Goal: Task Accomplishment & Management: Use online tool/utility

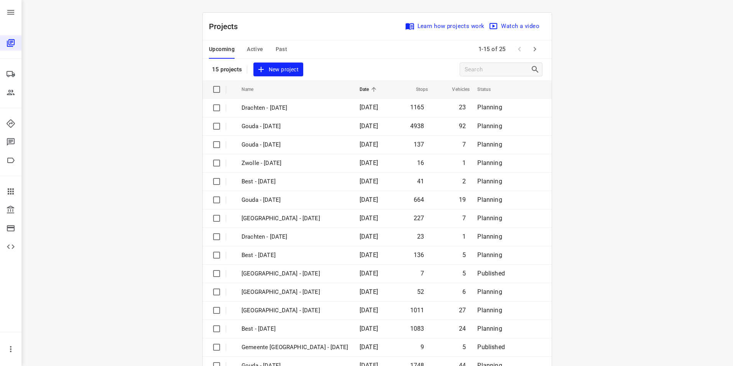
click at [128, 127] on div "i © 2025 Routetitan , © Stadia Maps , © OpenMapTiles © OpenStreetMap contributo…" at bounding box center [376, 183] width 711 height 366
click at [254, 49] on span "Active" at bounding box center [255, 49] width 16 height 10
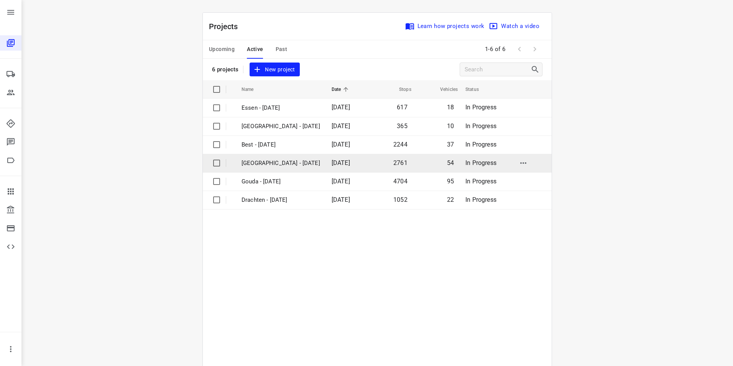
click at [270, 163] on p "[GEOGRAPHIC_DATA] - [DATE]" at bounding box center [280, 163] width 79 height 9
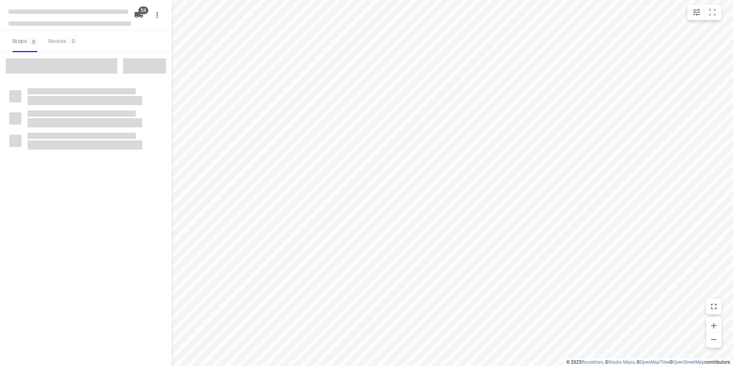
type input "distance"
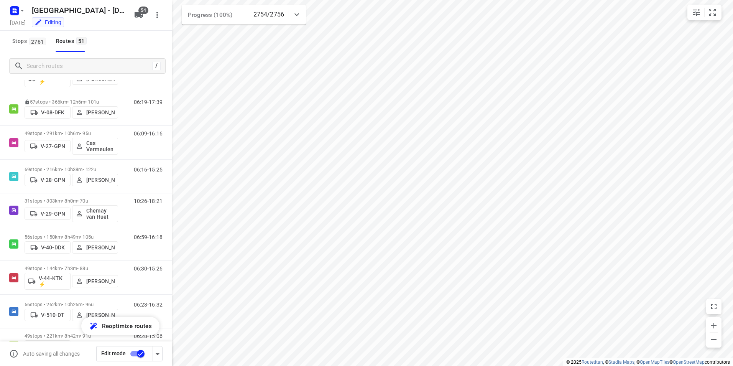
scroll to position [407, 0]
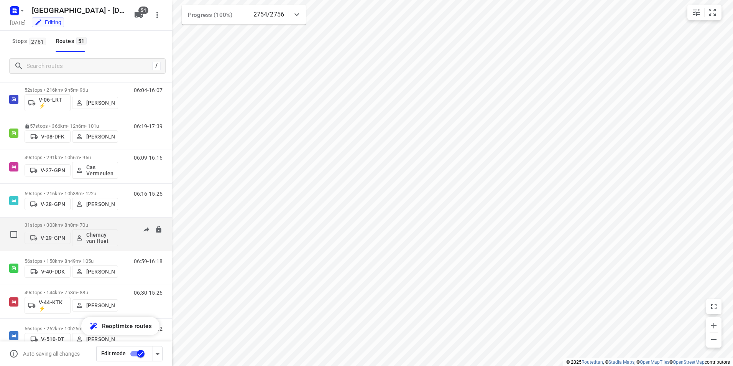
click at [76, 224] on p "31 stops • 303km • 8h0m • 70u" at bounding box center [72, 225] width 94 height 6
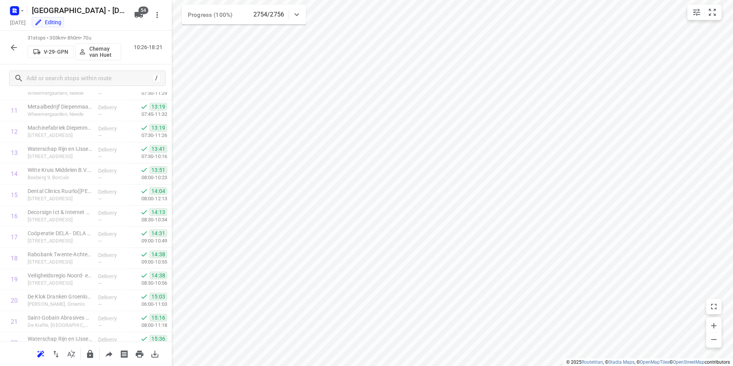
scroll to position [0, 0]
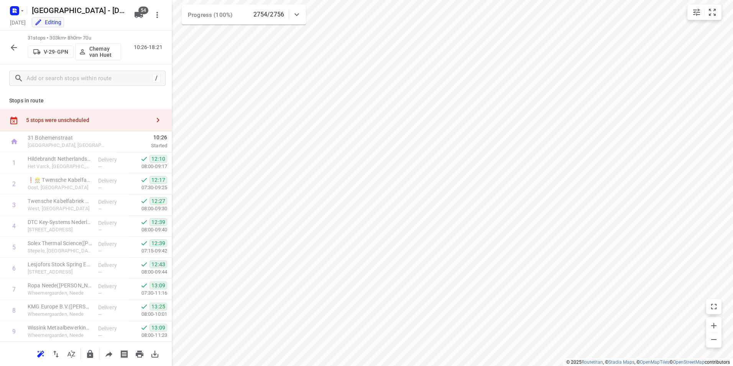
click at [16, 47] on icon "button" at bounding box center [13, 47] width 9 height 9
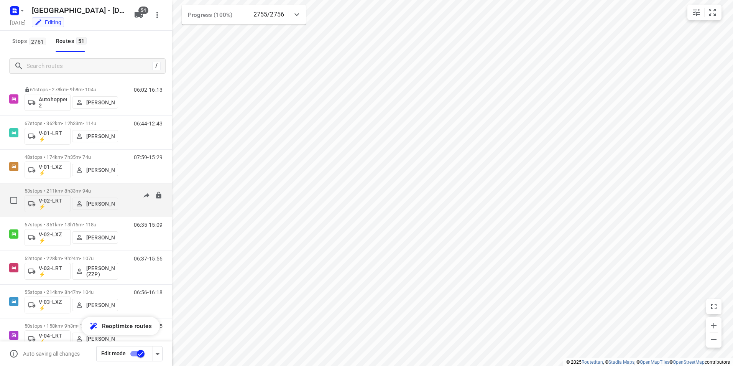
scroll to position [77, 0]
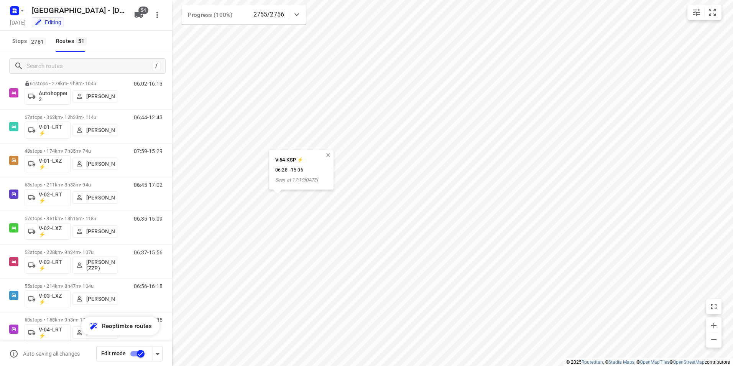
click at [332, 156] on button "button" at bounding box center [328, 155] width 7 height 7
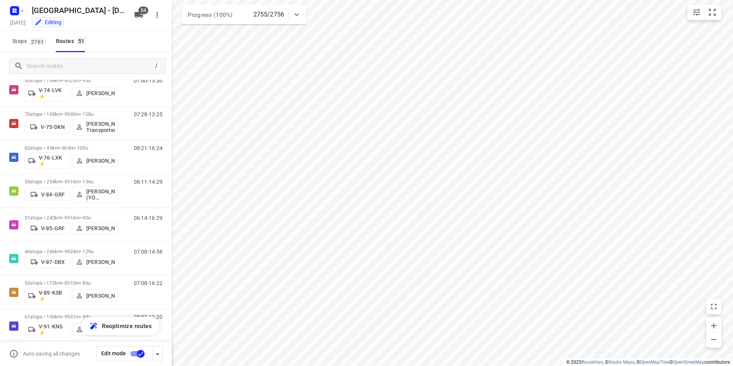
scroll to position [0, 0]
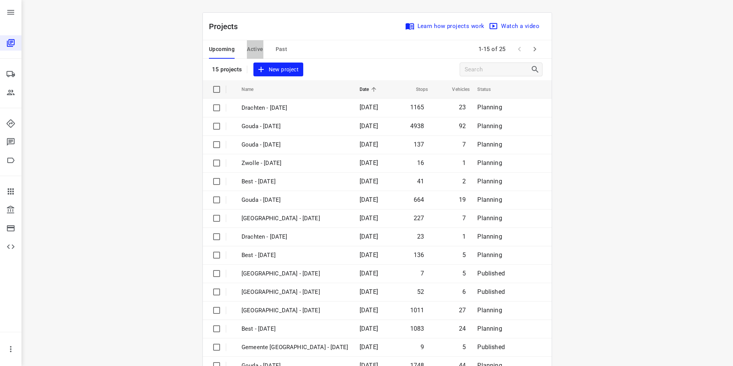
click at [249, 50] on span "Active" at bounding box center [255, 49] width 16 height 10
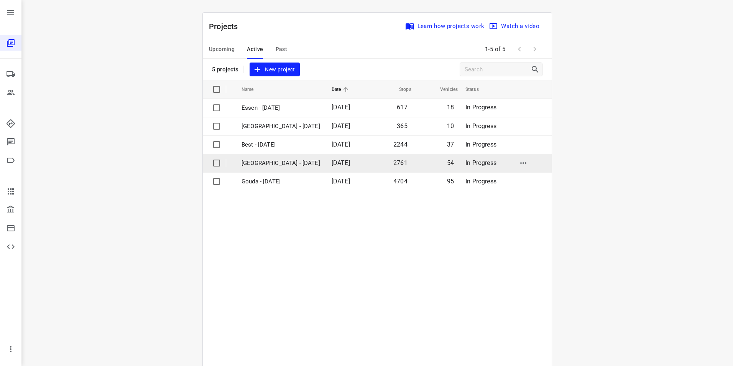
click at [258, 161] on p "[GEOGRAPHIC_DATA] - [DATE]" at bounding box center [280, 163] width 79 height 9
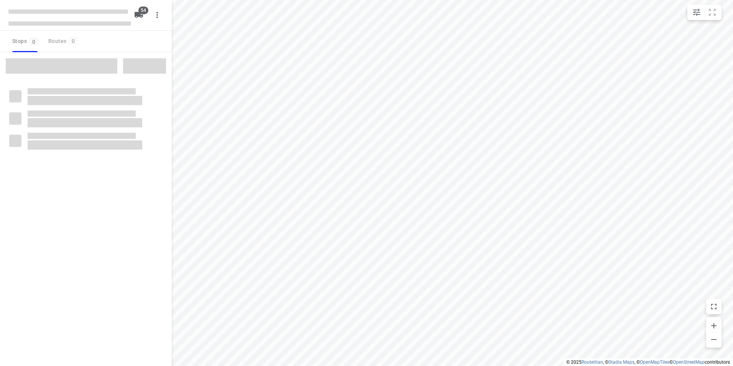
type input "distance"
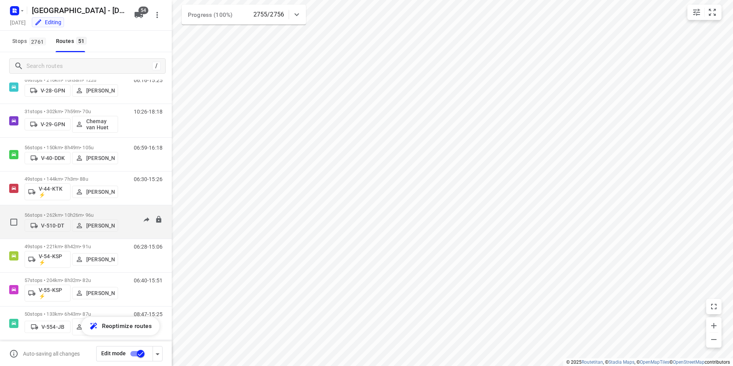
scroll to position [509, 0]
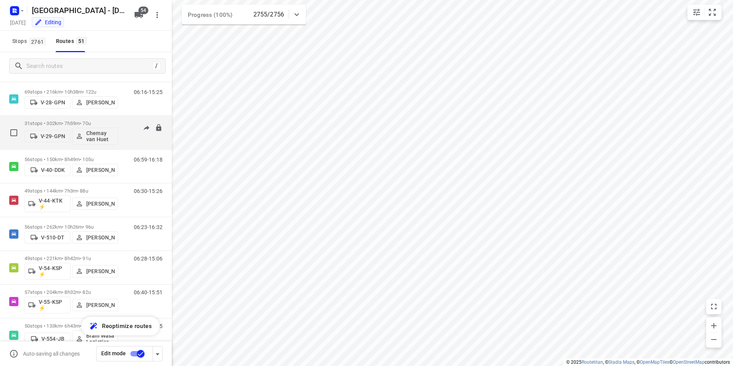
click at [67, 119] on div "31 stops • 302km • 7h59m • 70u V-29-GPN Chemay van [PERSON_NAME]" at bounding box center [72, 133] width 94 height 32
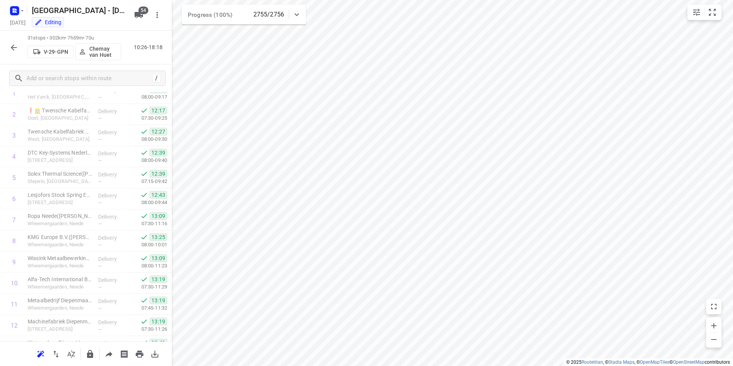
scroll to position [0, 0]
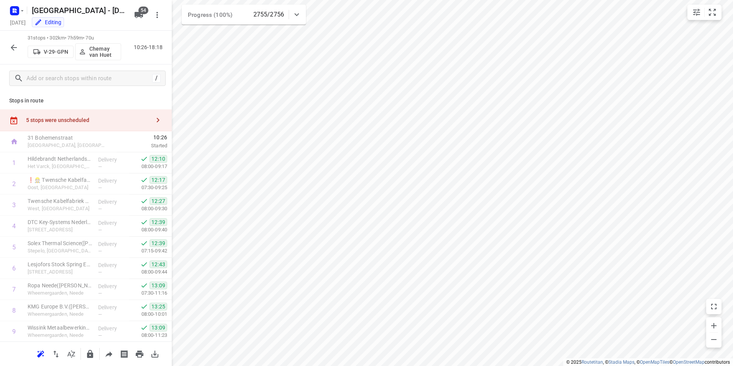
click at [137, 120] on div "5 stops were unscheduled" at bounding box center [88, 120] width 124 height 6
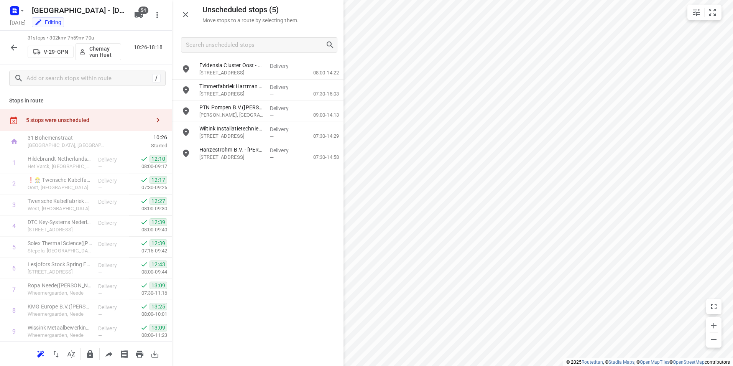
click at [16, 47] on icon "button" at bounding box center [14, 47] width 6 height 6
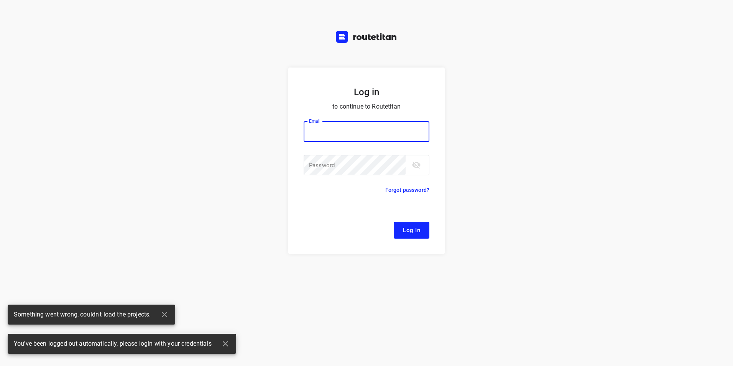
type input "[EMAIL_ADDRESS][DOMAIN_NAME]"
click at [411, 230] on span "Log In" at bounding box center [411, 230] width 17 height 10
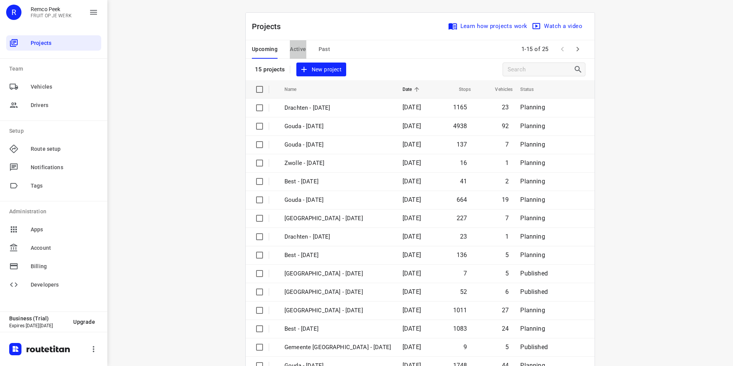
click at [299, 52] on span "Active" at bounding box center [298, 49] width 16 height 10
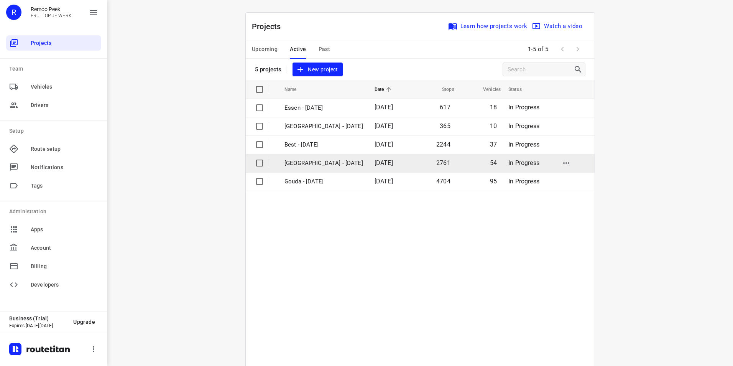
click at [306, 166] on p "[GEOGRAPHIC_DATA] - [DATE]" at bounding box center [323, 163] width 79 height 9
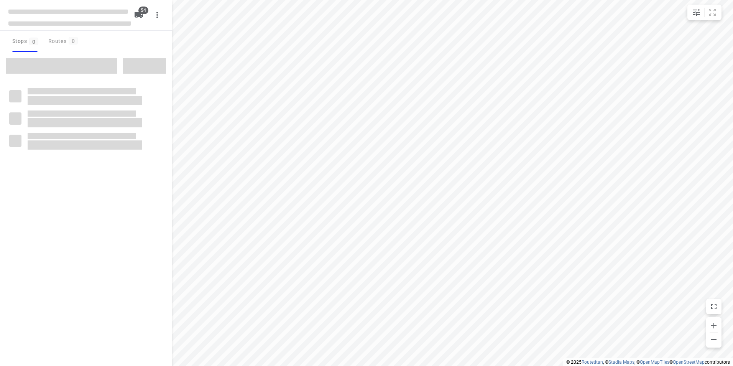
type input "distance"
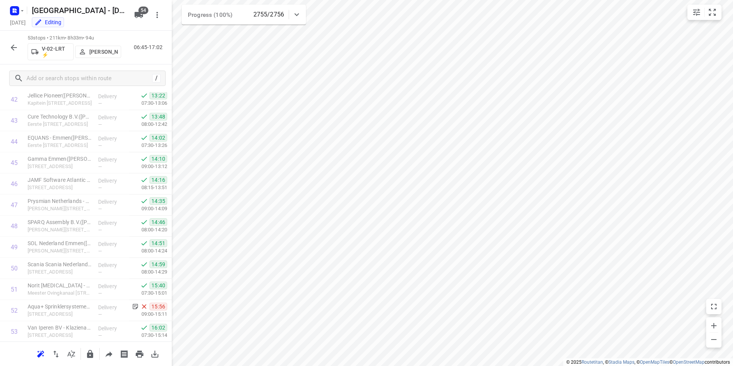
scroll to position [949, 0]
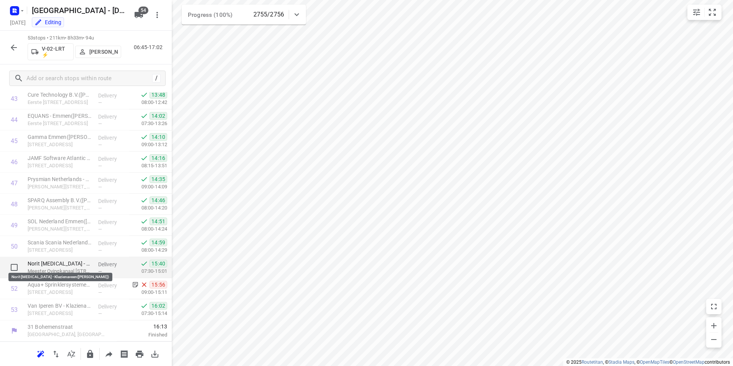
click at [69, 261] on p "Norit [MEDICAL_DATA] - Klazienaveen([PERSON_NAME])" at bounding box center [60, 263] width 64 height 8
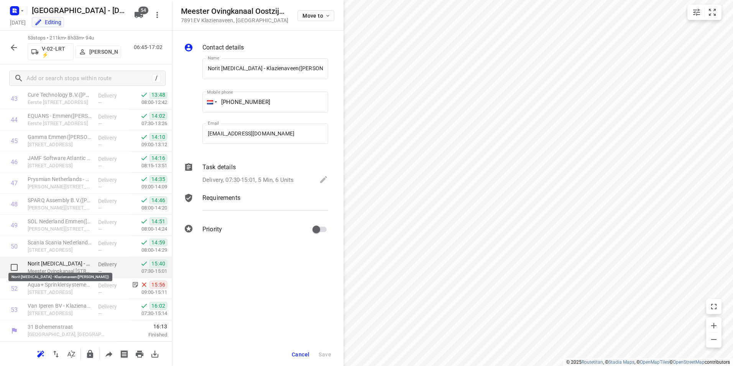
scroll to position [0, 18]
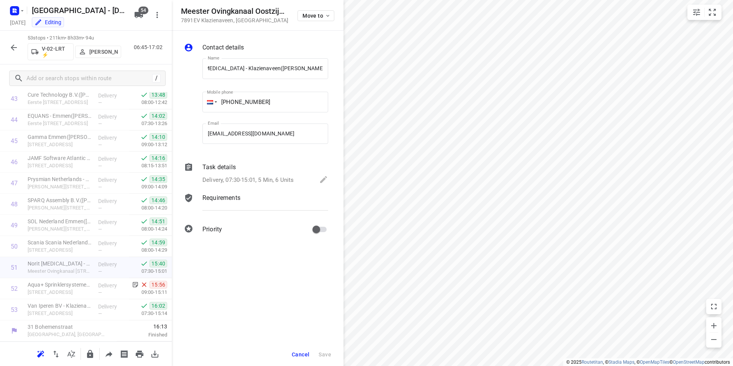
click at [219, 167] on p "Task details" at bounding box center [218, 167] width 33 height 9
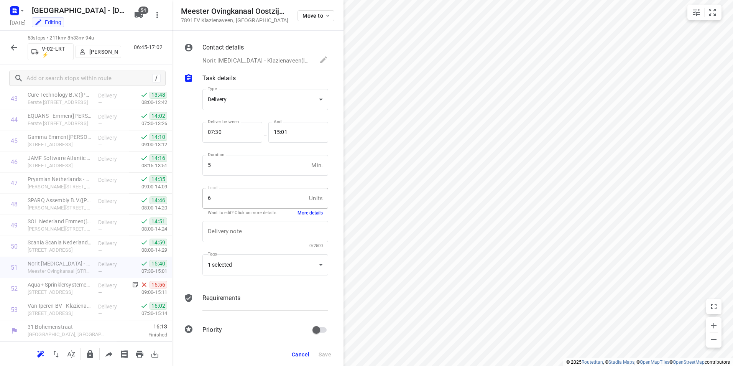
click at [308, 211] on button "More details" at bounding box center [309, 213] width 25 height 7
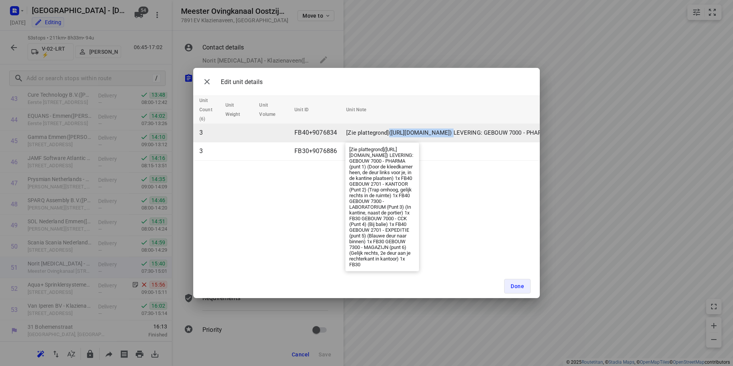
drag, startPoint x: 391, startPoint y: 133, endPoint x: 447, endPoint y: 131, distance: 56.0
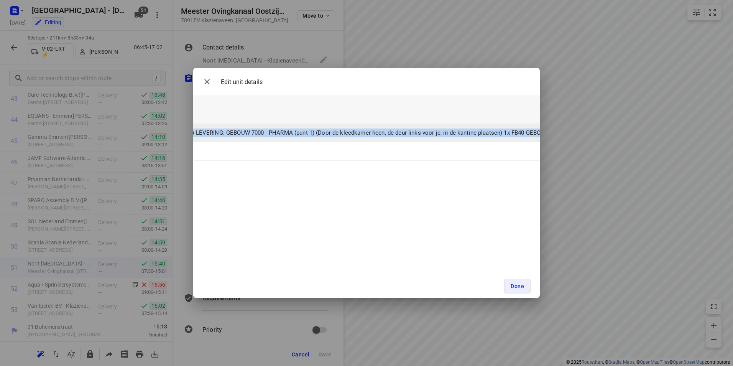
scroll to position [0, 315]
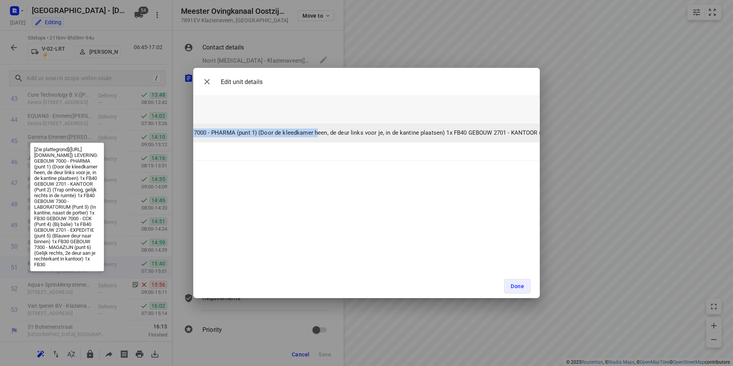
drag, startPoint x: 389, startPoint y: 131, endPoint x: 314, endPoint y: 131, distance: 75.1
click at [314, 131] on p "[Zie plattegrond]([URL][DOMAIN_NAME]) LEVERING: GEBOUW 7000 - PHARMA (punt 1) (…" at bounding box center [744, 132] width 1427 height 9
drag, startPoint x: 314, startPoint y: 131, endPoint x: 305, endPoint y: 134, distance: 9.0
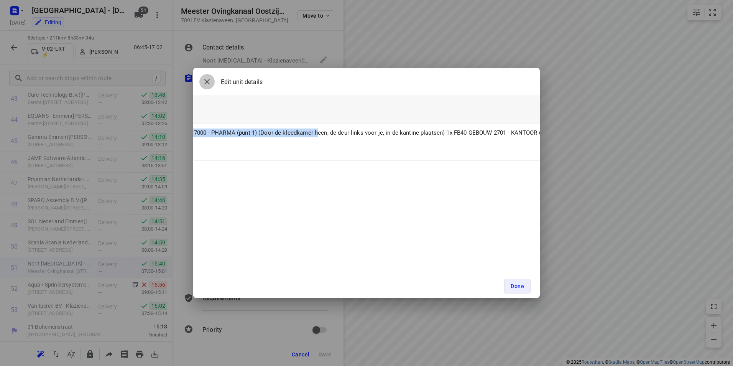
click at [202, 81] on icon "button" at bounding box center [206, 81] width 9 height 9
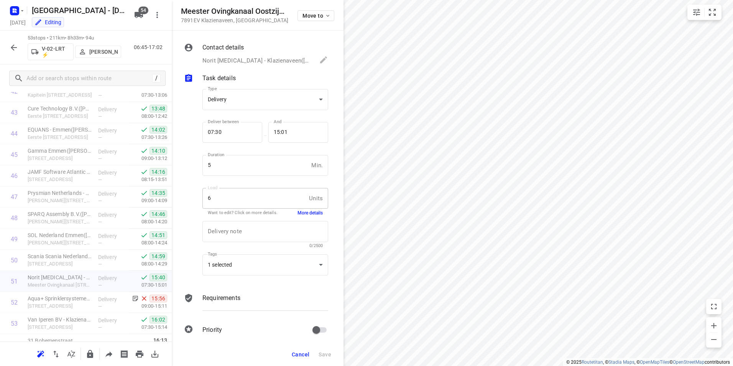
scroll to position [949, 0]
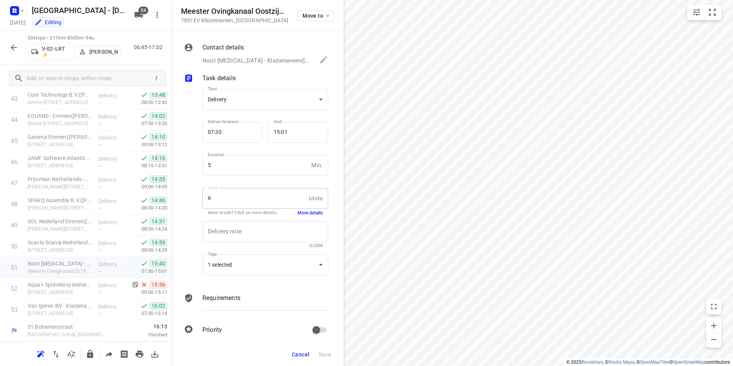
click at [13, 44] on icon "button" at bounding box center [13, 47] width 9 height 9
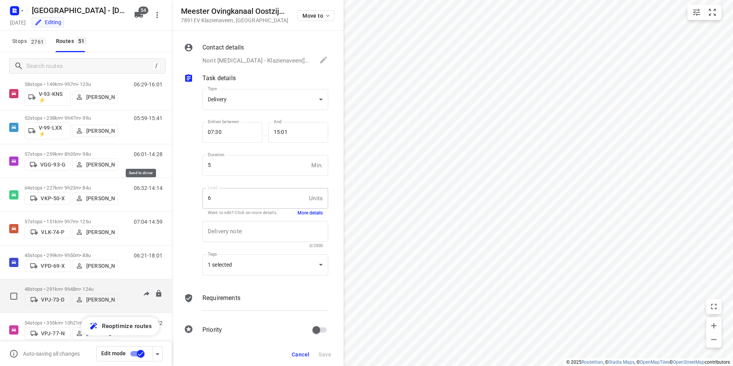
scroll to position [1266, 0]
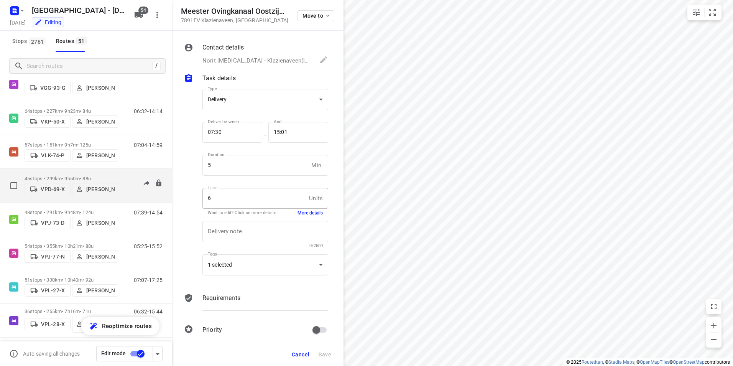
click at [65, 176] on p "45 stops • 299km • 9h50m • 88u" at bounding box center [72, 179] width 94 height 6
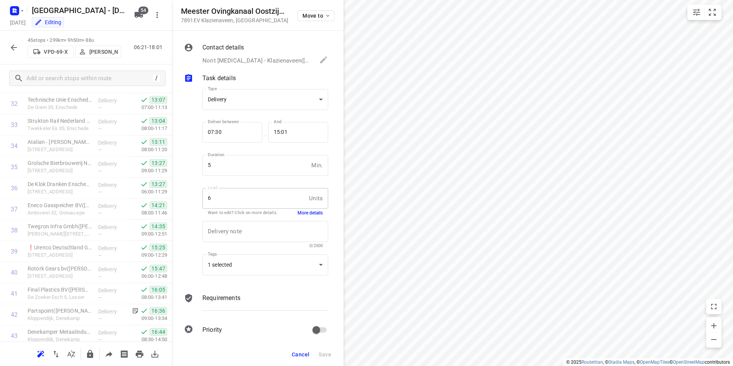
scroll to position [781, 0]
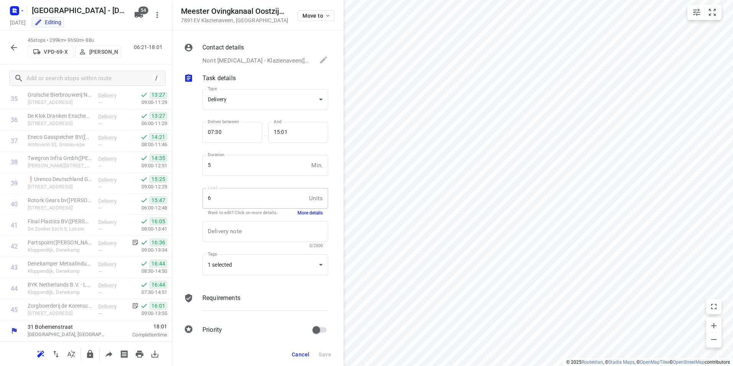
click at [13, 48] on icon "button" at bounding box center [14, 47] width 6 height 6
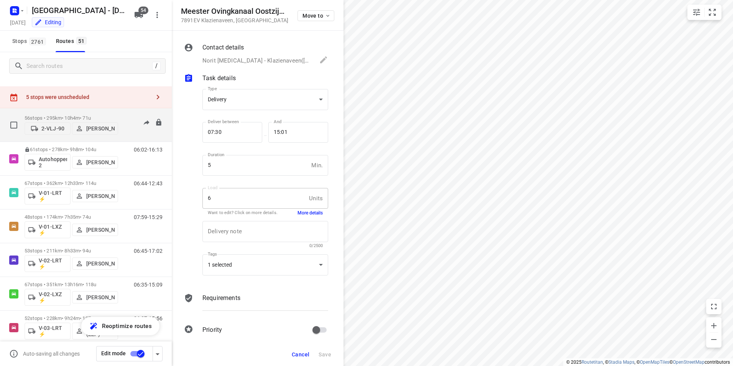
scroll to position [0, 0]
